Goal: Task Accomplishment & Management: Complete application form

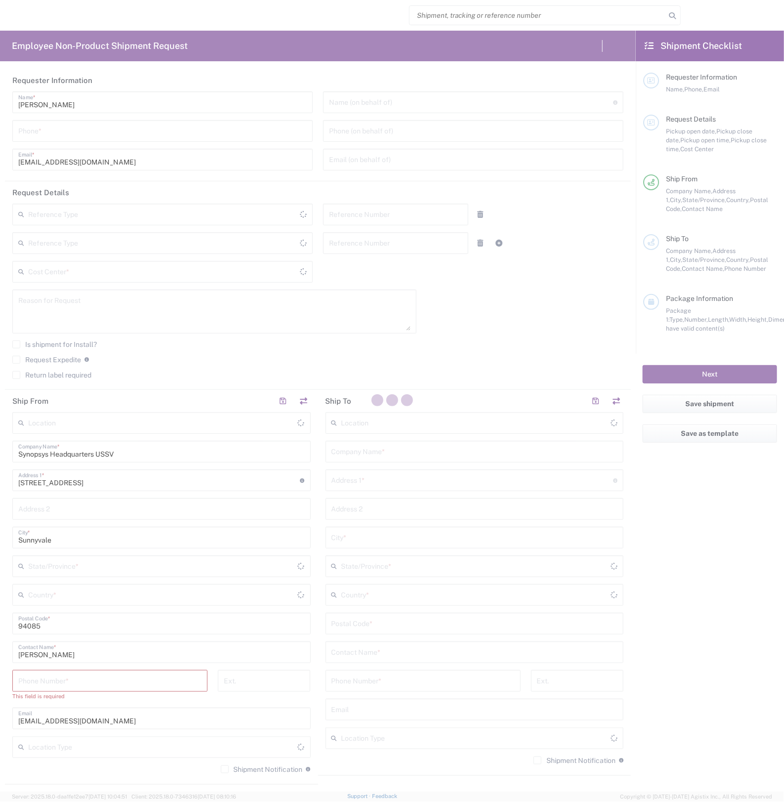
type input "Department"
type input "[GEOGRAPHIC_DATA]"
type input "Delivered at Place"
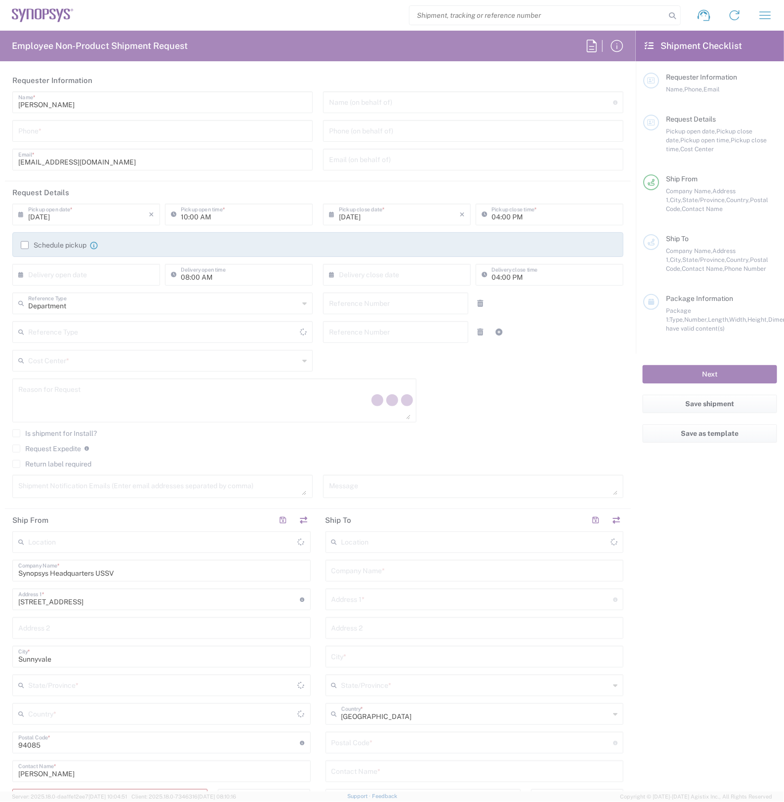
type input "[US_STATE]"
type input "[GEOGRAPHIC_DATA]"
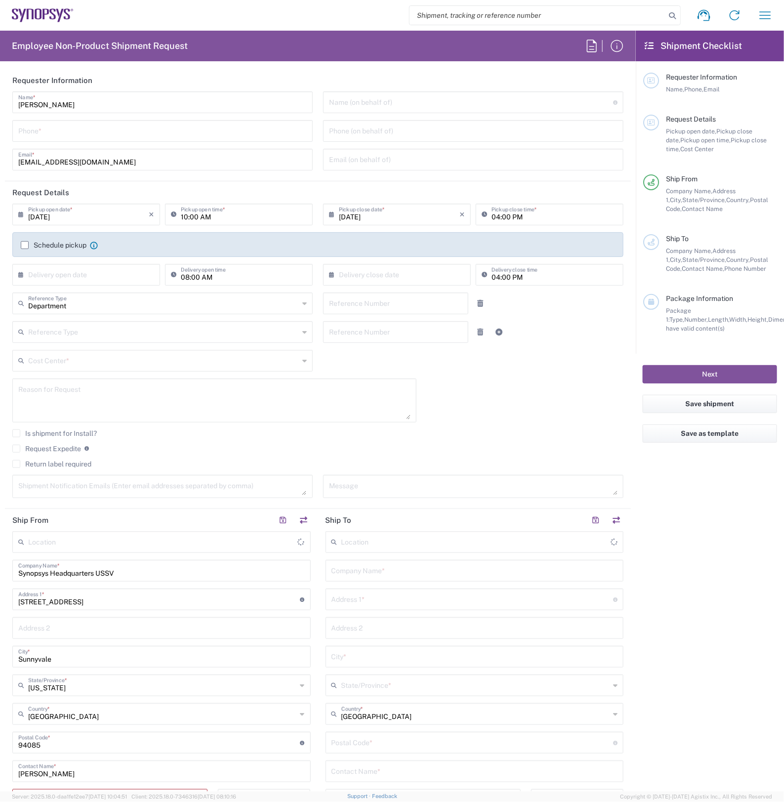
type input "Headquarters USSV"
click at [472, 10] on input "search" at bounding box center [538, 15] width 256 height 19
paste input "56690130"
type input "56690130"
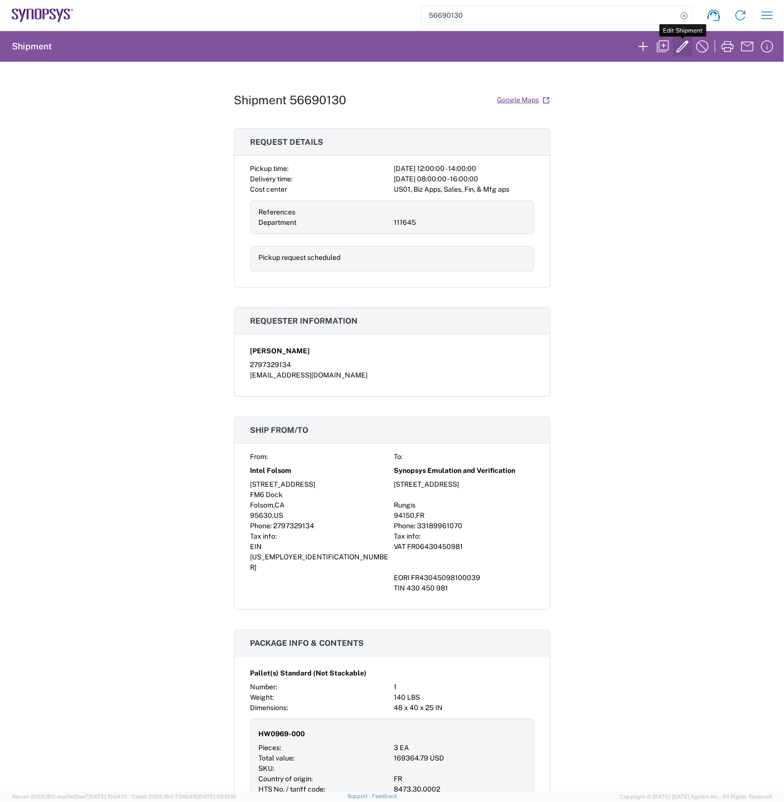
click at [685, 45] on icon "button" at bounding box center [683, 47] width 16 height 16
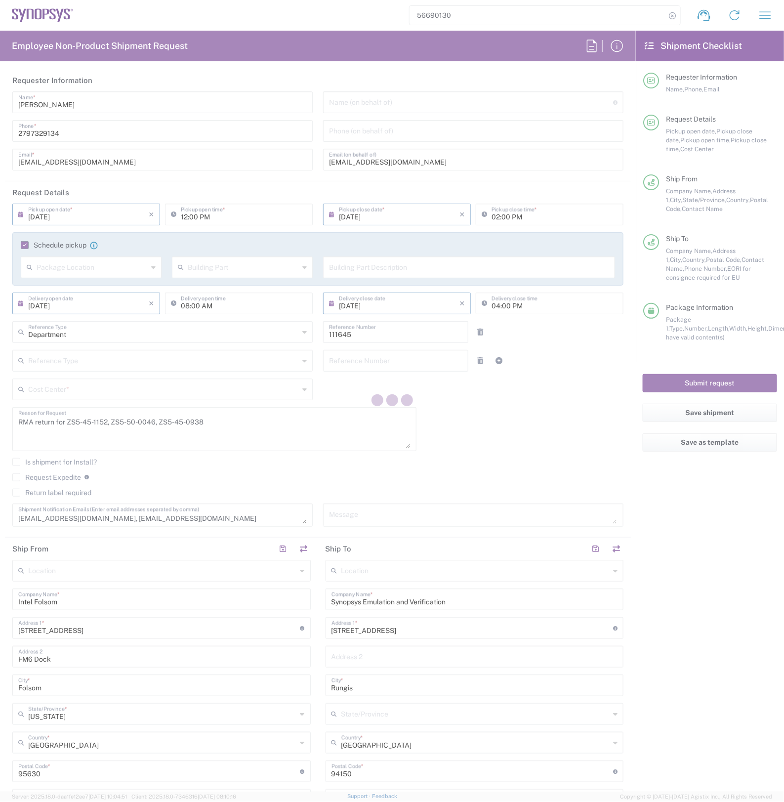
type input "Pallet(s) Standard (Not Stackable)"
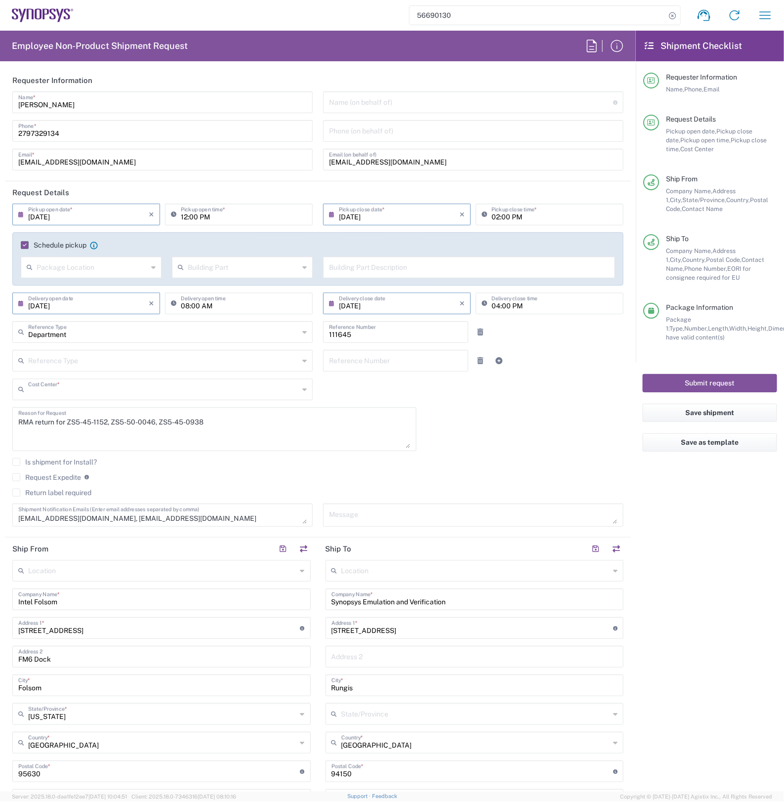
type input "US01, Biz Apps, Sales, Fin, & Mfg aps 111645"
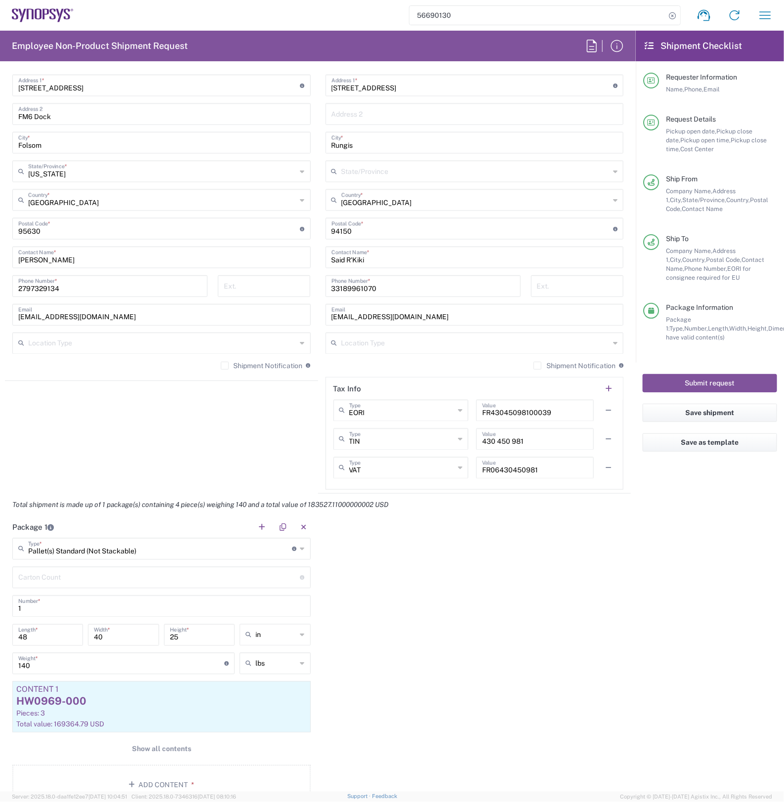
scroll to position [556, 0]
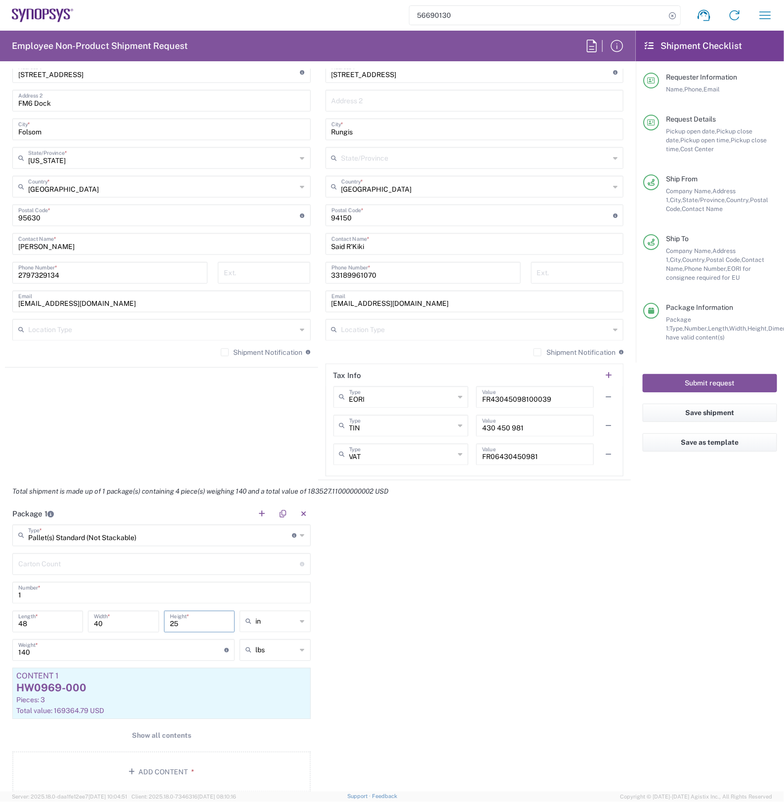
click at [199, 623] on input "25" at bounding box center [199, 620] width 59 height 17
type input "2"
type input "32.75"
click at [376, 615] on div "Package 1 Pallet(s) Standard (Not Stackable) Type * Material used to package go…" at bounding box center [318, 651] width 626 height 297
click at [80, 653] on input "140" at bounding box center [121, 649] width 206 height 17
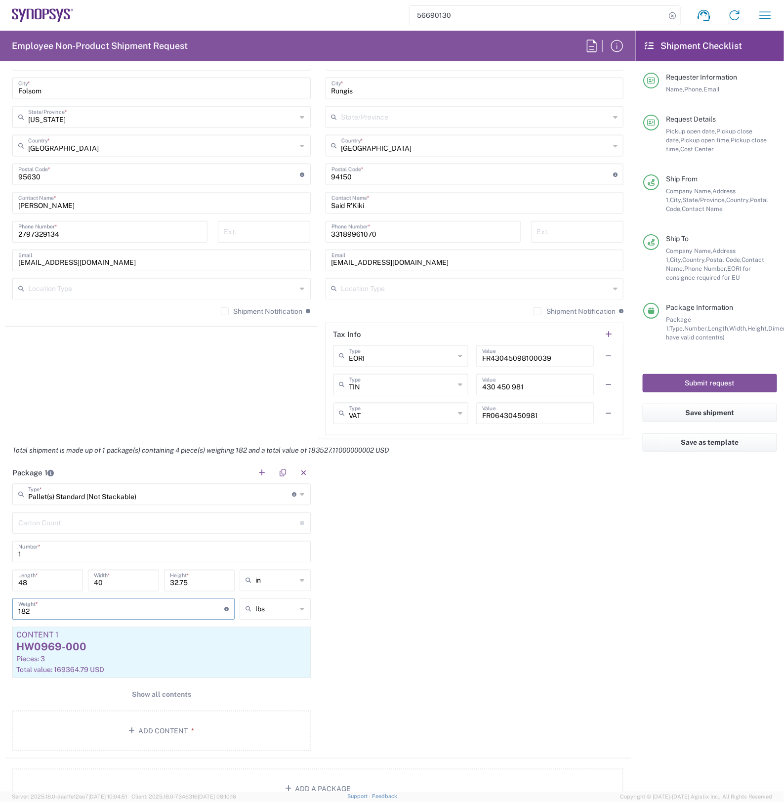
scroll to position [618, 0]
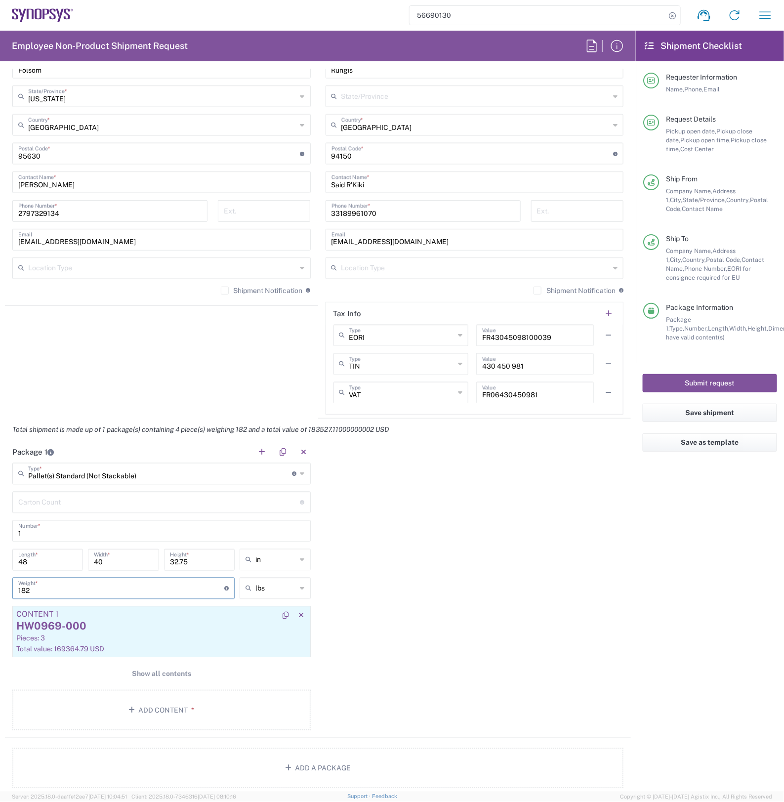
type input "182"
click at [214, 628] on div "HW0969-000" at bounding box center [161, 626] width 291 height 15
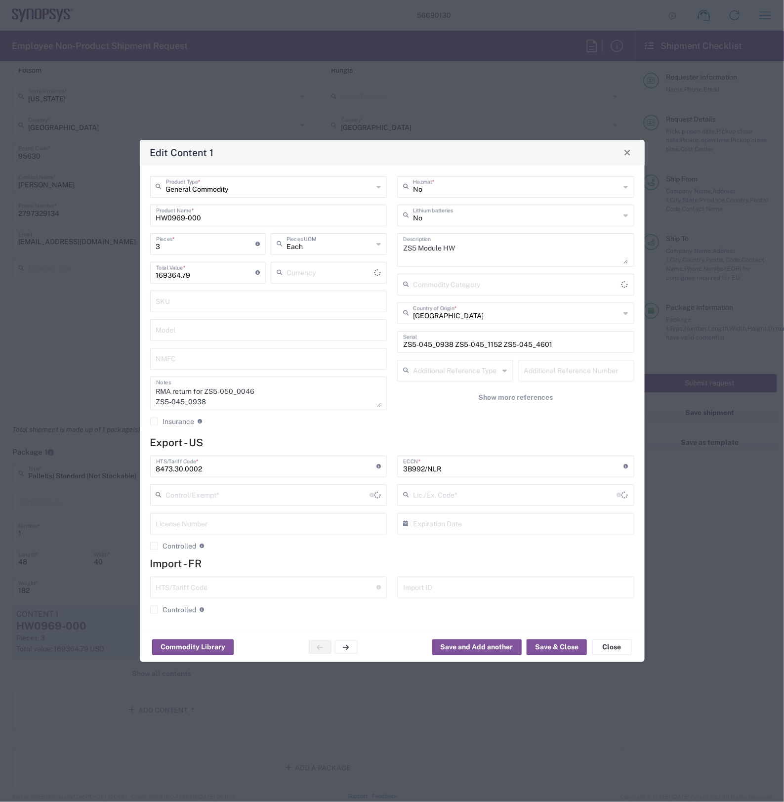
type input "US Dollar"
type input "NLR - No License Required"
type input "BIS"
click at [193, 248] on input "3" at bounding box center [206, 243] width 100 height 17
type input "5"
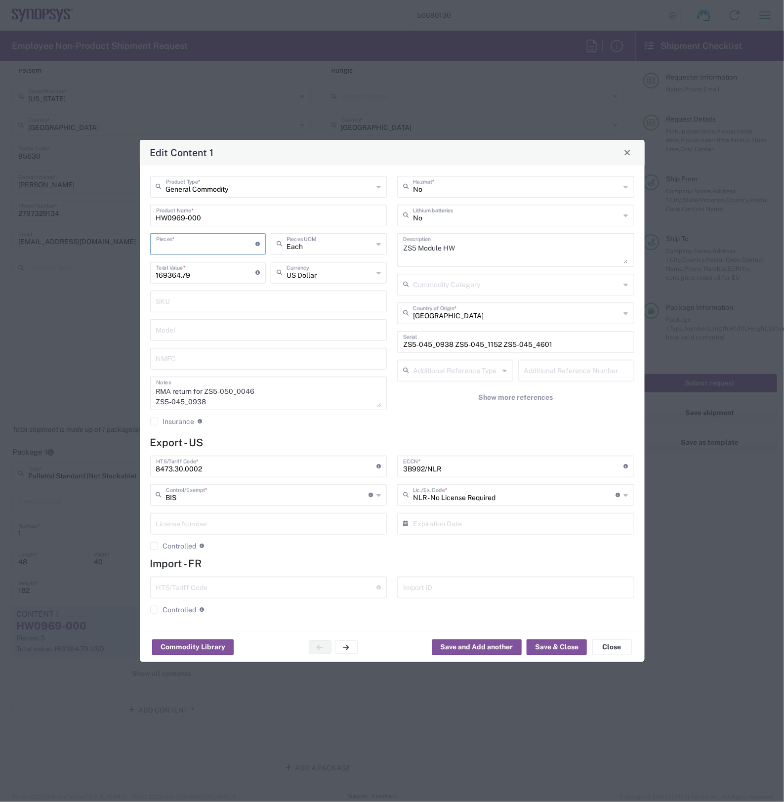
type input "846823.95"
type input "5"
click at [568, 343] on input "ZS5-045_0938 ZS5-045_1152 ZS5-045_4601" at bounding box center [515, 341] width 225 height 17
click at [584, 342] on input "ZS5-045_0938 ZS5-045_1152 ZS5-045_4601," at bounding box center [515, 341] width 225 height 17
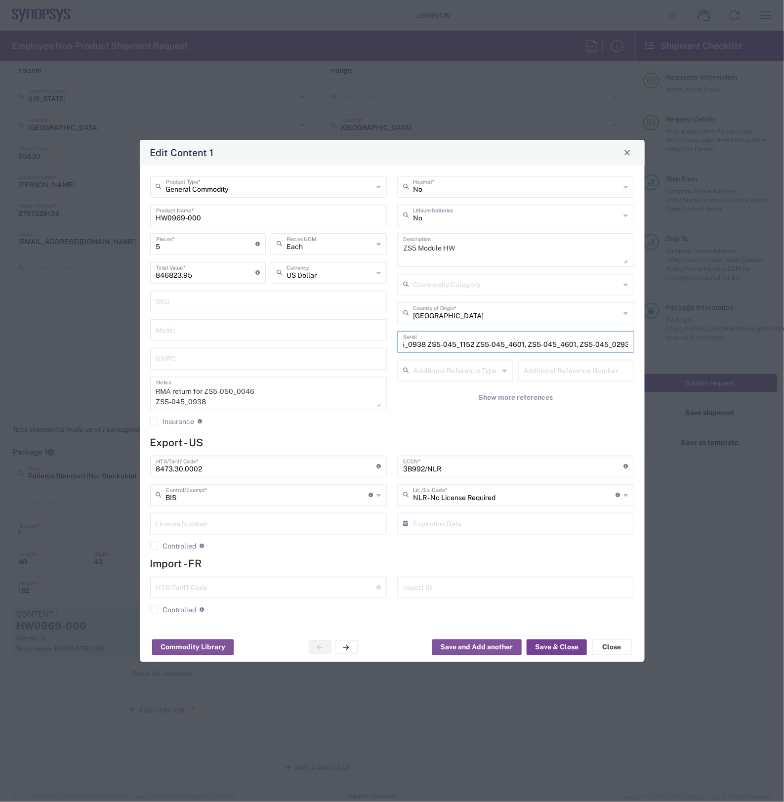
type input "ZS5-045_0938 ZS5-045_1152 ZS5-045_4601, ZS5-045_4601, ZS5-045_0293"
click at [561, 644] on button "Save & Close" at bounding box center [557, 648] width 60 height 16
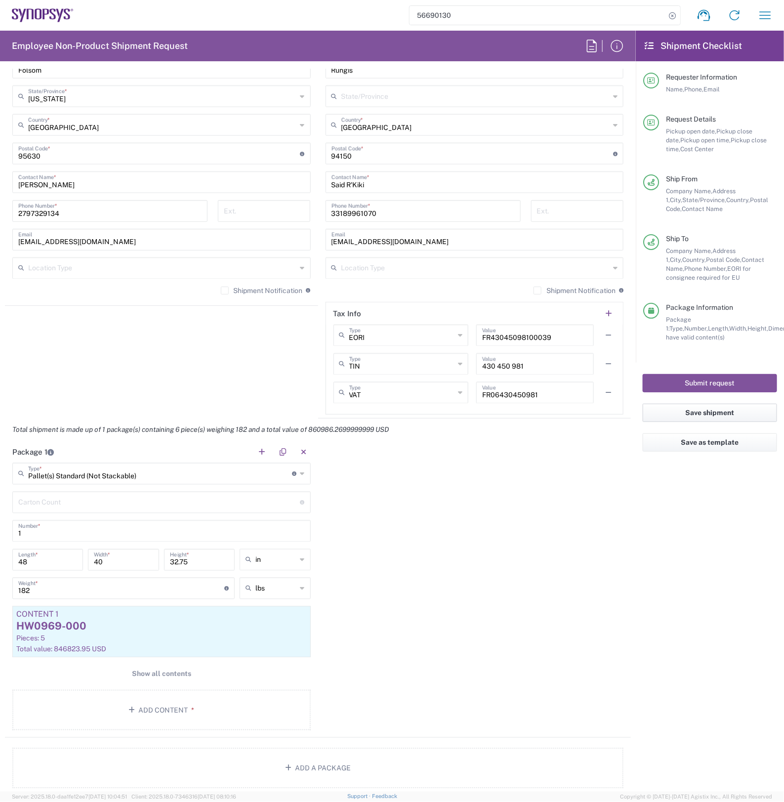
click at [716, 417] on button "Save shipment" at bounding box center [710, 413] width 134 height 18
